Goal: Find specific page/section: Find specific page/section

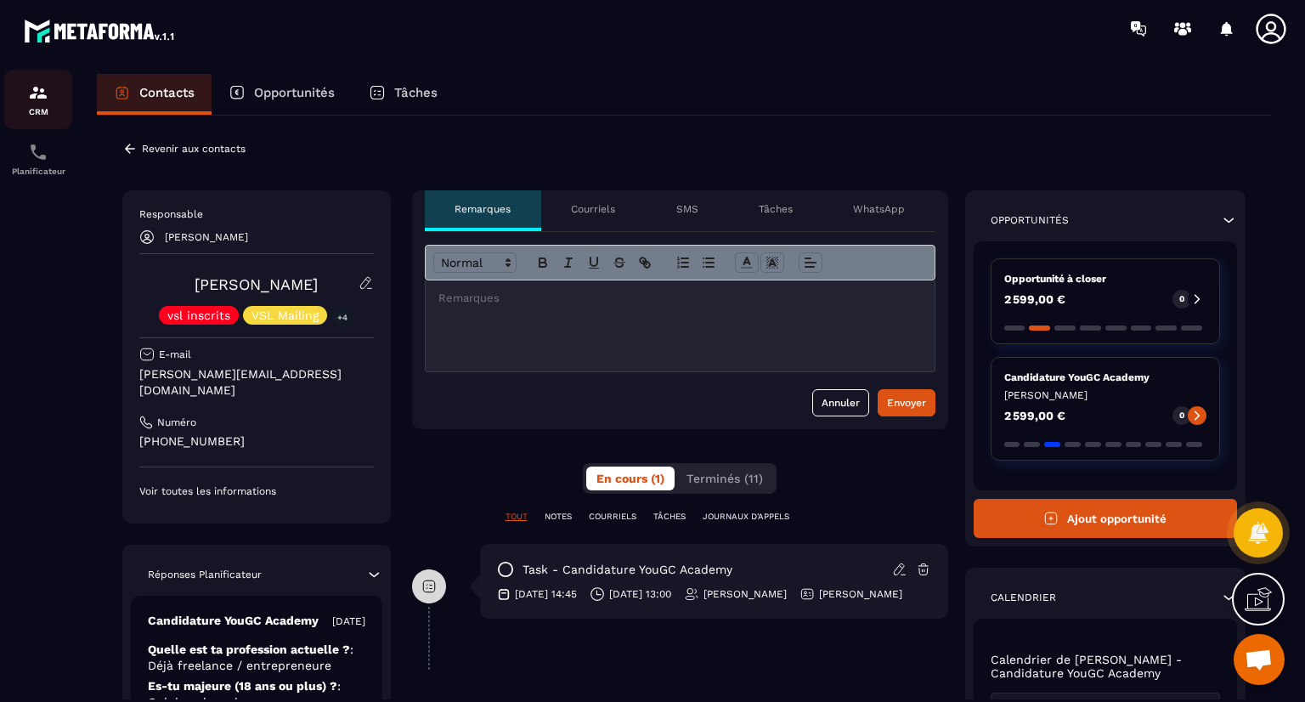
click at [42, 103] on div "CRM" at bounding box center [38, 99] width 68 height 34
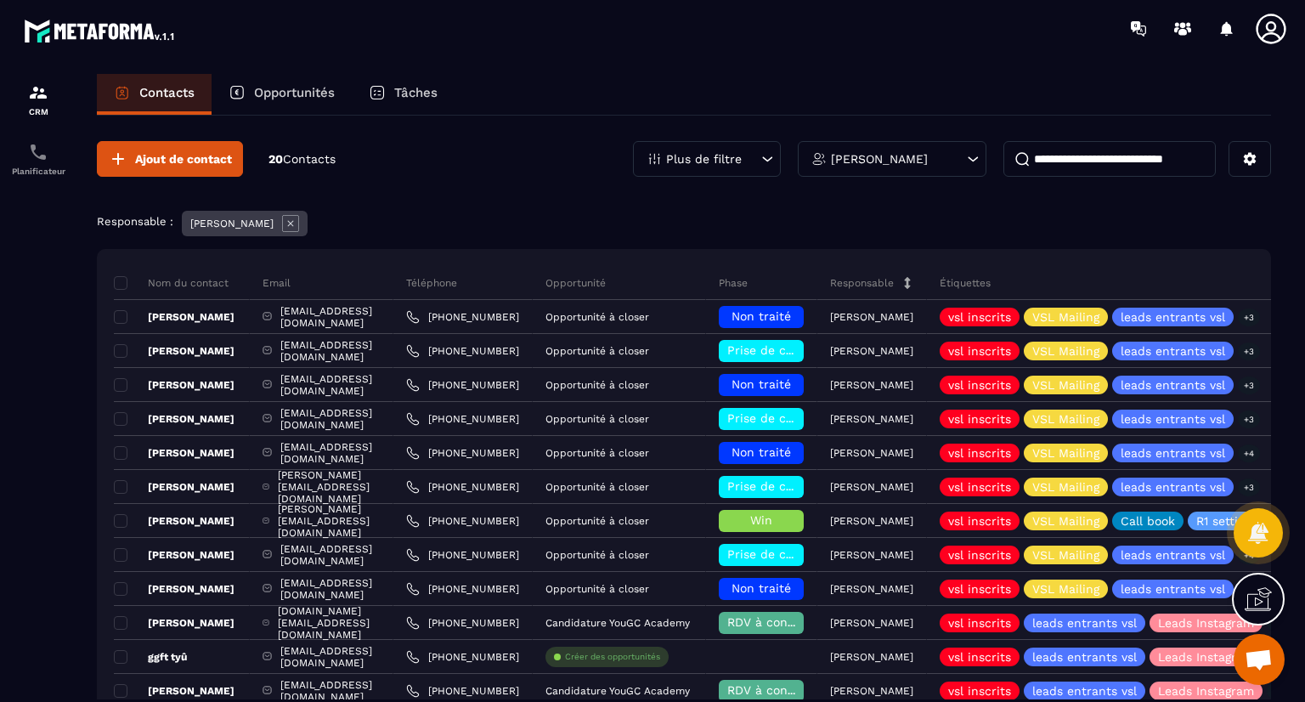
click at [959, 158] on div "[PERSON_NAME]" at bounding box center [892, 159] width 189 height 36
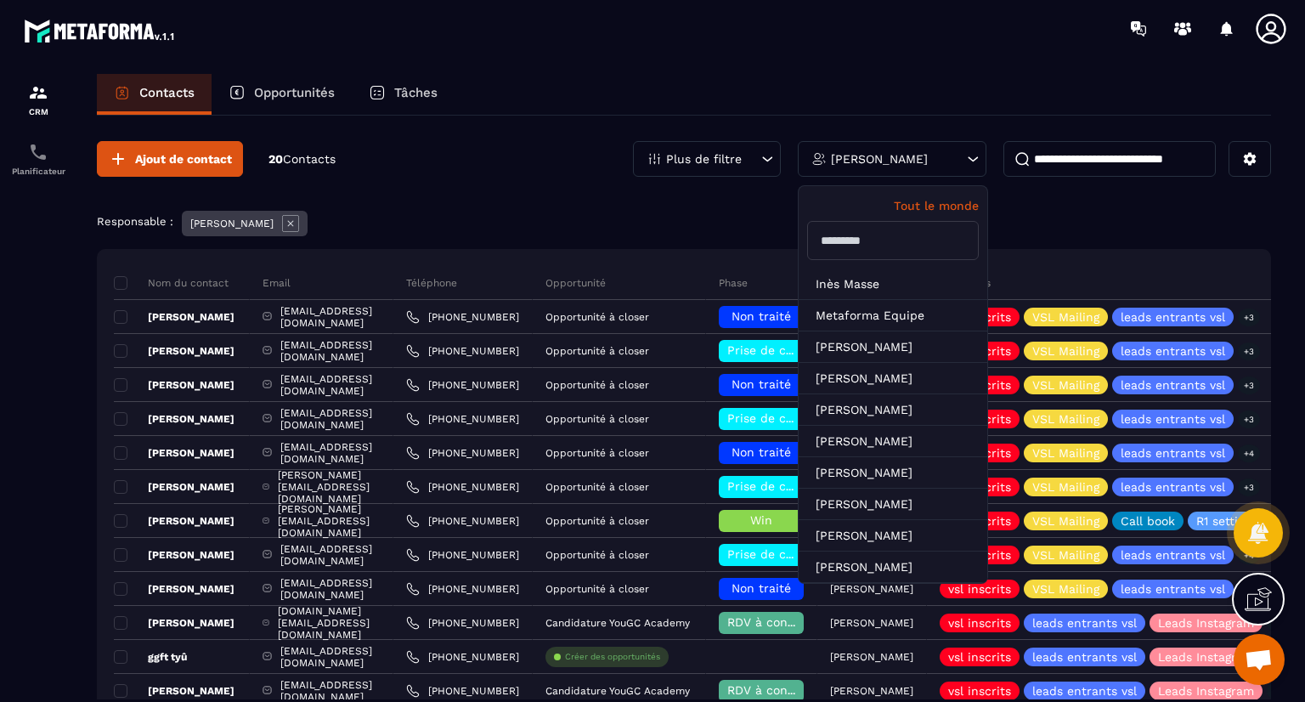
click at [690, 195] on div "Ajout de contact 20 Contacts Plus de filtre [PERSON_NAME] Tout le monde Inès Ma…" at bounding box center [684, 610] width 1174 height 988
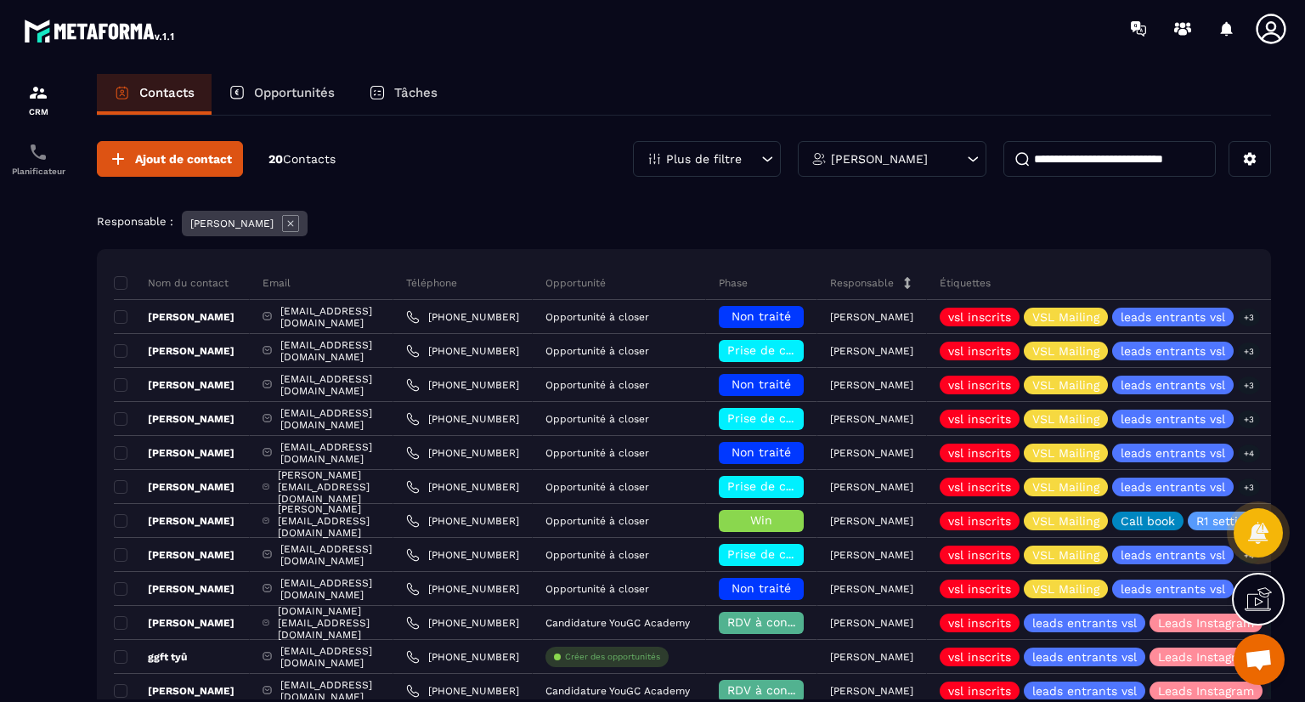
click at [1063, 164] on input at bounding box center [1109, 159] width 212 height 36
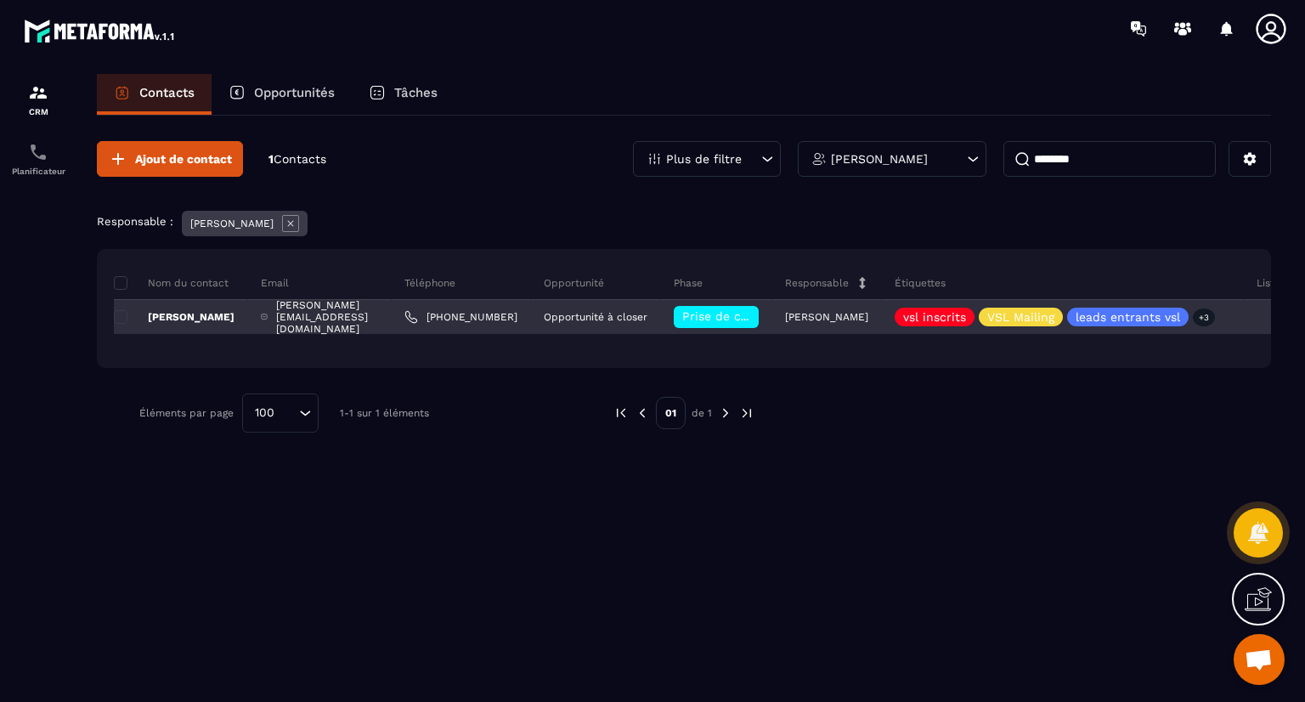
type input "********"
click at [392, 313] on div "[PERSON_NAME][EMAIL_ADDRESS][DOMAIN_NAME]" at bounding box center [320, 317] width 144 height 34
click at [177, 307] on div "[PERSON_NAME]" at bounding box center [181, 317] width 134 height 34
